Goal: Information Seeking & Learning: Learn about a topic

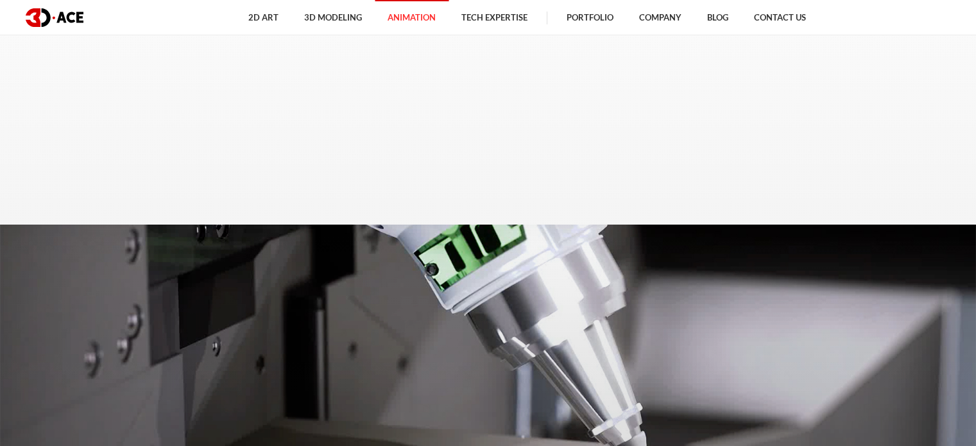
scroll to position [2647, 0]
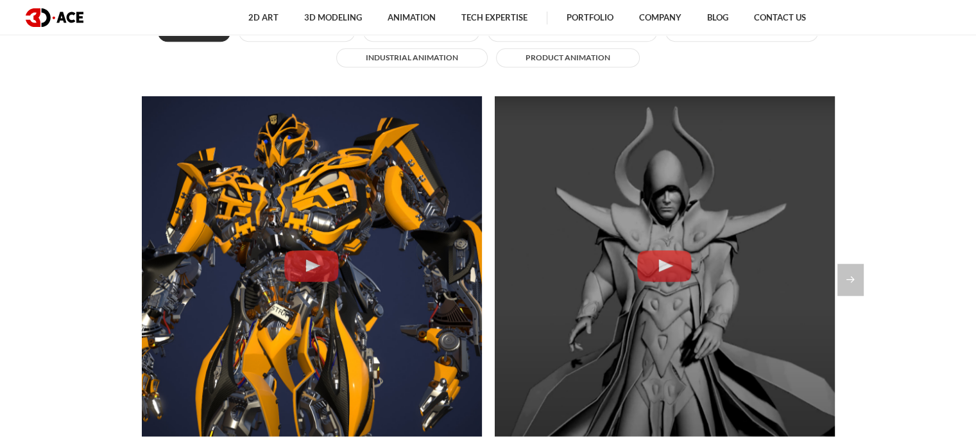
scroll to position [972, 0]
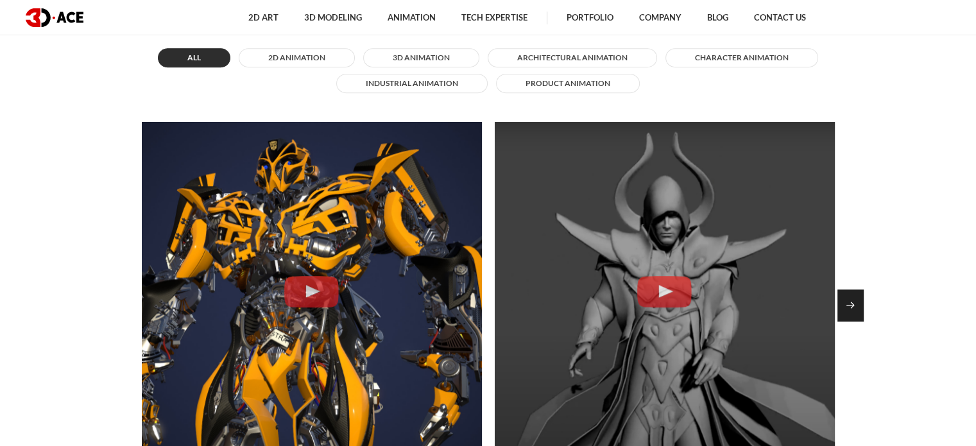
click at [842, 302] on div "Next slide" at bounding box center [851, 305] width 26 height 32
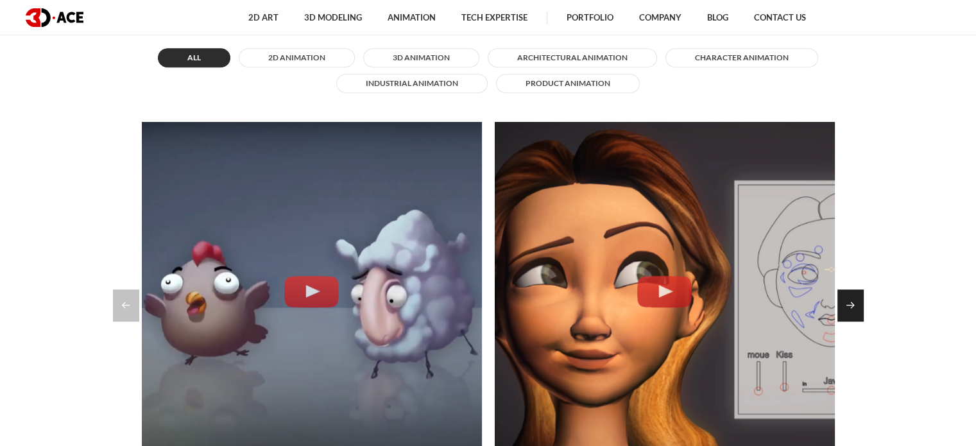
click at [842, 302] on div "Next slide" at bounding box center [851, 305] width 26 height 32
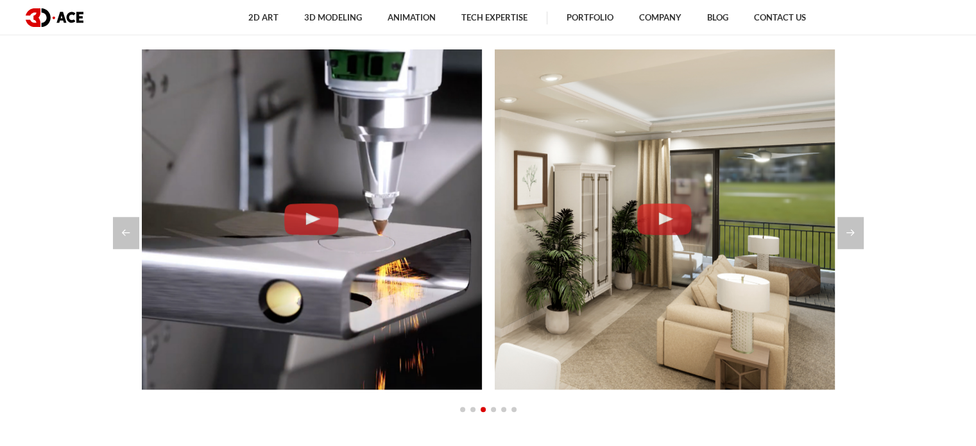
scroll to position [1045, 0]
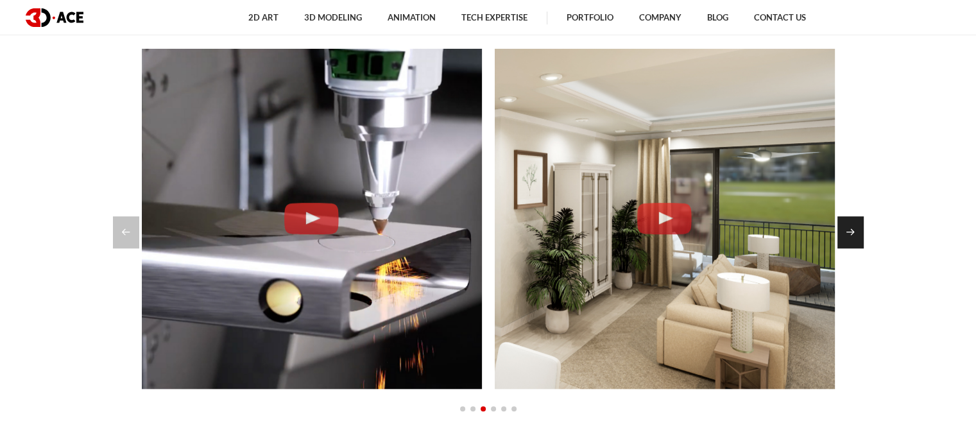
click at [841, 235] on div "Next slide" at bounding box center [851, 232] width 26 height 32
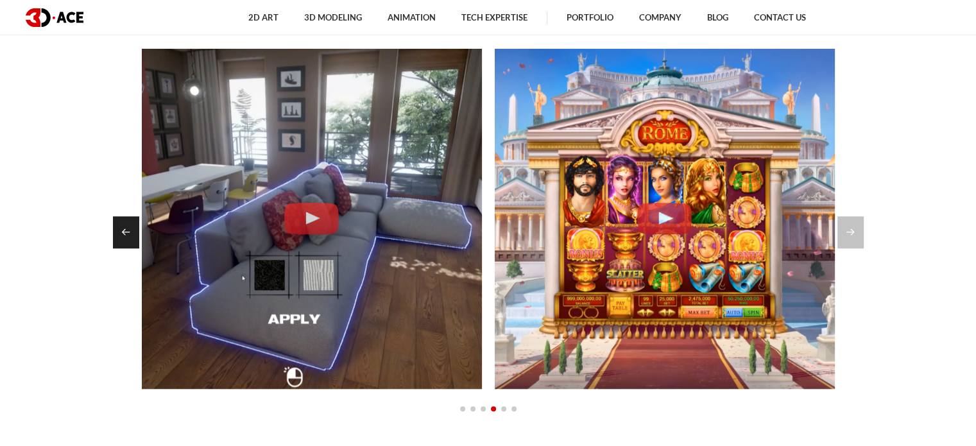
click at [133, 233] on div "Previous slide" at bounding box center [126, 232] width 26 height 32
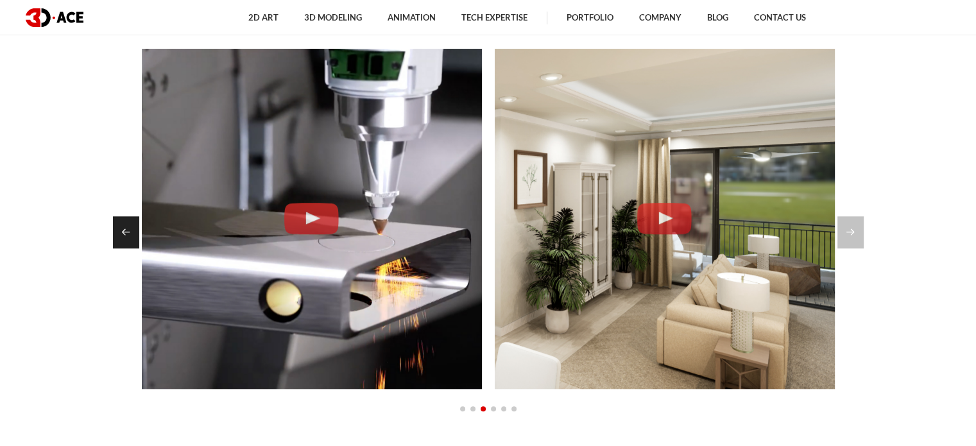
click at [133, 233] on div "Previous slide" at bounding box center [126, 232] width 26 height 32
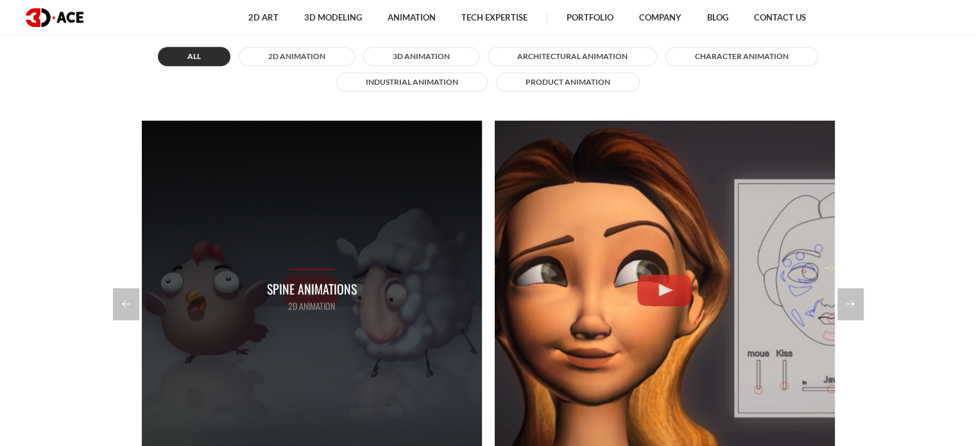
scroll to position [972, 0]
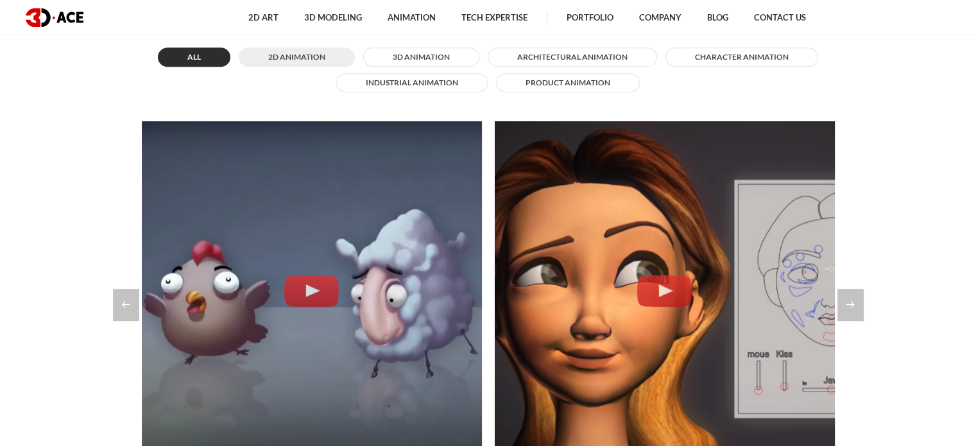
click at [280, 53] on button "2D Animation" at bounding box center [297, 56] width 116 height 19
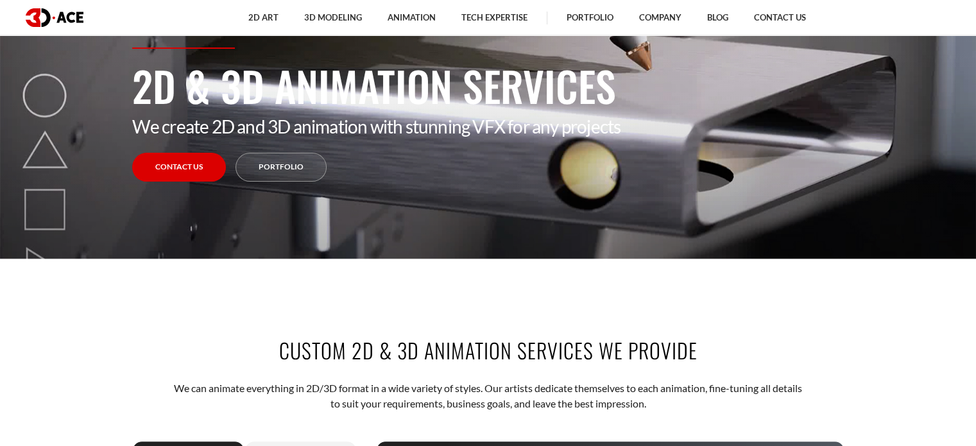
scroll to position [0, 0]
